Goal: Check status: Check status

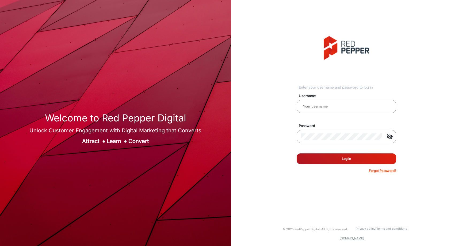
type input "[PERSON_NAME]"
click at [345, 160] on button "Log In" at bounding box center [345, 159] width 99 height 11
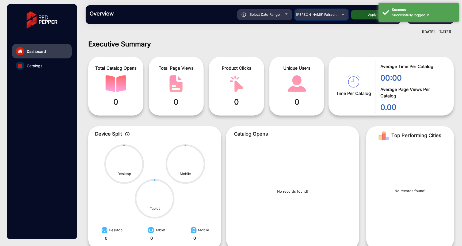
click at [331, 13] on span "[PERSON_NAME] Fairacre Farms" at bounding box center [322, 15] width 53 height 4
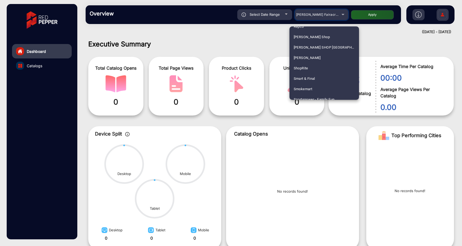
scroll to position [1320, 0]
click at [308, 68] on span "ShopRite" at bounding box center [300, 68] width 14 height 10
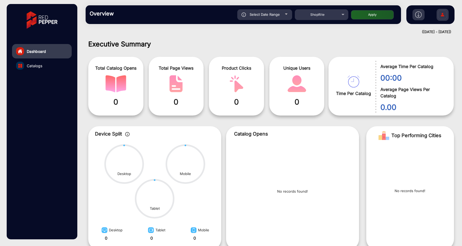
click at [365, 13] on button "Apply" at bounding box center [372, 14] width 43 height 9
type input "[DATE]"
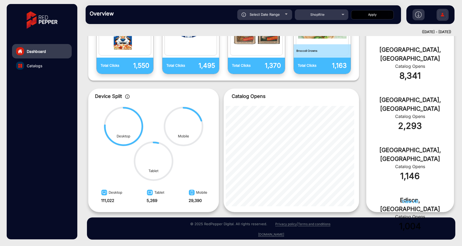
scroll to position [0, 0]
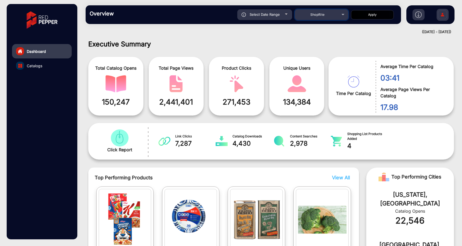
click at [339, 16] on div "ShopRite" at bounding box center [321, 14] width 53 height 6
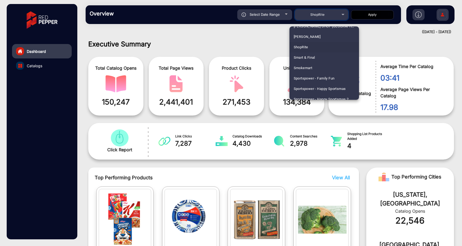
scroll to position [1341, 0]
click at [308, 59] on span "Smart & Final" at bounding box center [303, 58] width 21 height 10
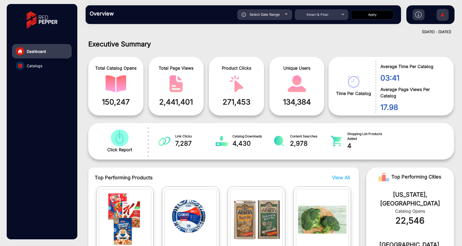
click at [379, 14] on button "Apply" at bounding box center [372, 14] width 43 height 9
type input "[DATE]"
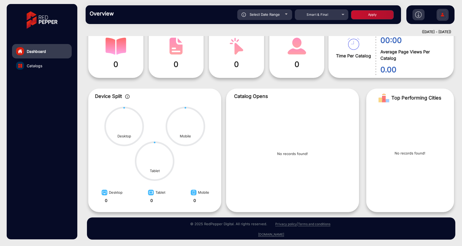
scroll to position [0, 0]
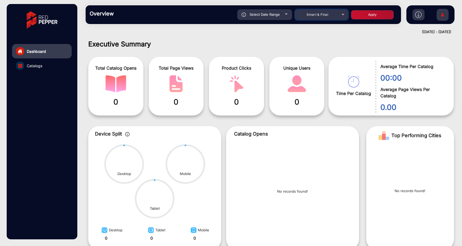
click at [325, 16] on span "Smart & Final" at bounding box center [317, 15] width 22 height 4
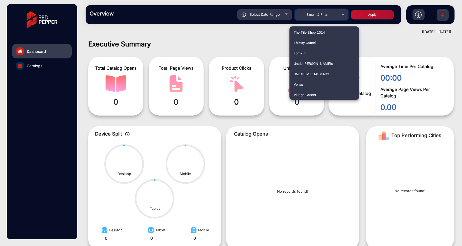
scroll to position [1620, 0]
click at [322, 16] on div at bounding box center [231, 123] width 462 height 246
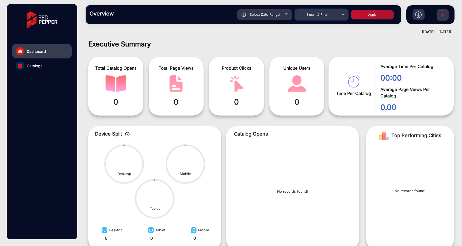
click at [322, 16] on span "Smart & Final" at bounding box center [317, 15] width 22 height 4
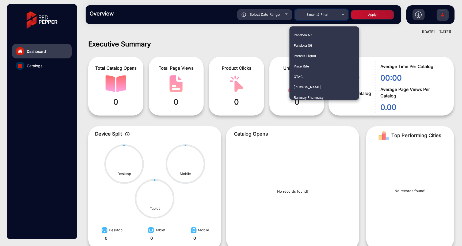
scroll to position [1205, 0]
click at [309, 66] on span "Price Rite" at bounding box center [301, 69] width 16 height 10
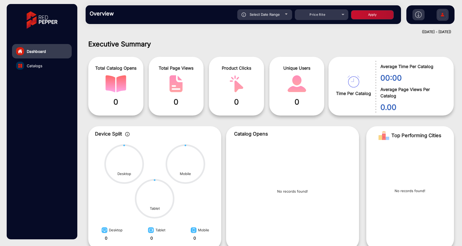
click at [370, 15] on button "Apply" at bounding box center [372, 14] width 43 height 9
type input "[DATE]"
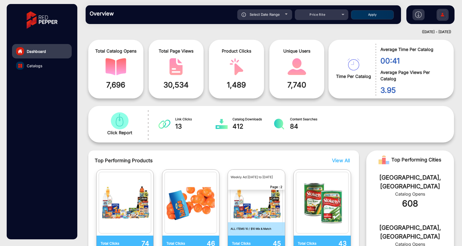
scroll to position [0, 0]
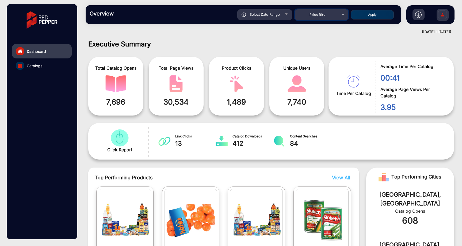
click at [327, 15] on div "Price Rite" at bounding box center [317, 14] width 43 height 6
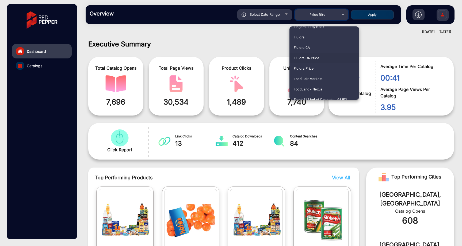
scroll to position [674, 0]
click at [303, 38] on span "Fluidra" at bounding box center [298, 37] width 11 height 10
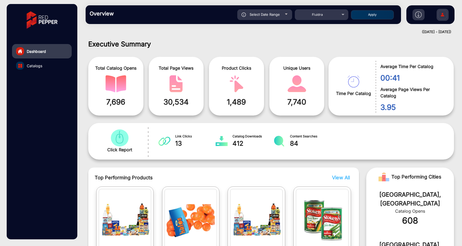
click at [375, 14] on button "Apply" at bounding box center [372, 14] width 43 height 9
type input "[DATE]"
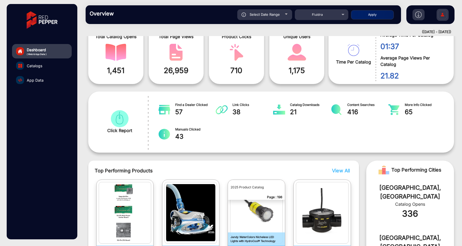
scroll to position [0, 0]
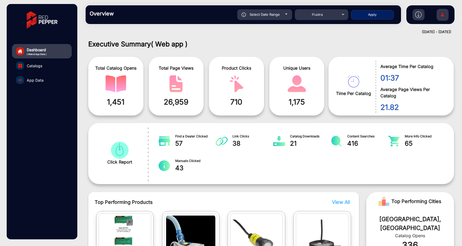
click at [30, 78] on span "App Data" at bounding box center [35, 81] width 17 height 6
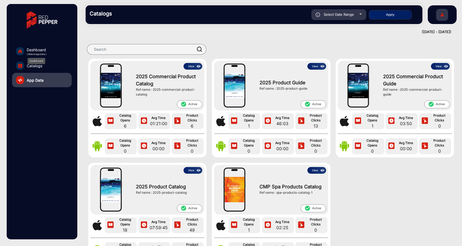
click at [38, 50] on span "Dashboard" at bounding box center [37, 50] width 20 height 6
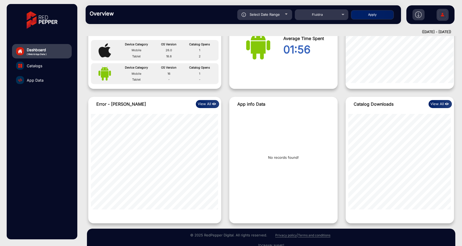
scroll to position [510, 0]
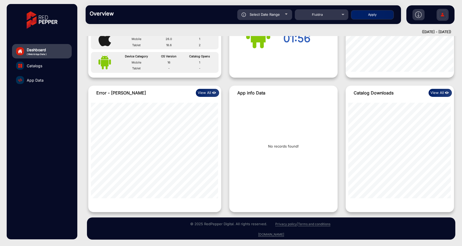
click at [33, 80] on span "App Data" at bounding box center [35, 81] width 17 height 6
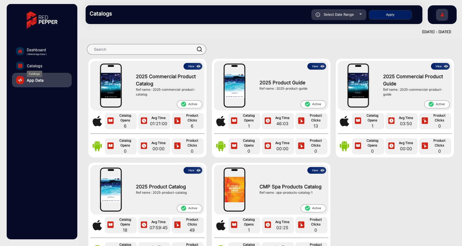
click at [39, 67] on span "Catalogs" at bounding box center [35, 66] width 16 height 6
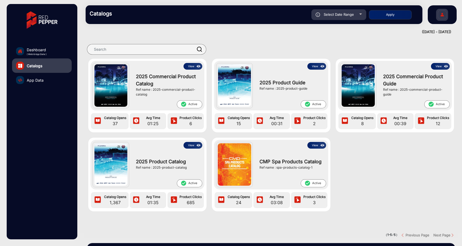
click at [39, 66] on span "Catalogs" at bounding box center [35, 66] width 16 height 6
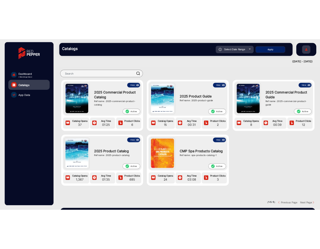
scroll to position [4, 0]
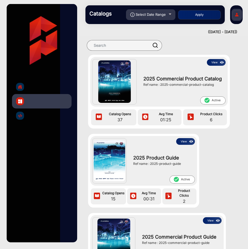
click at [18, 85] on img "home" at bounding box center [20, 86] width 5 height 5
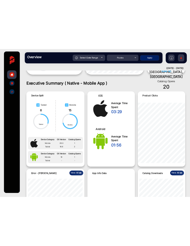
scroll to position [365, 0]
